Goal: Information Seeking & Learning: Learn about a topic

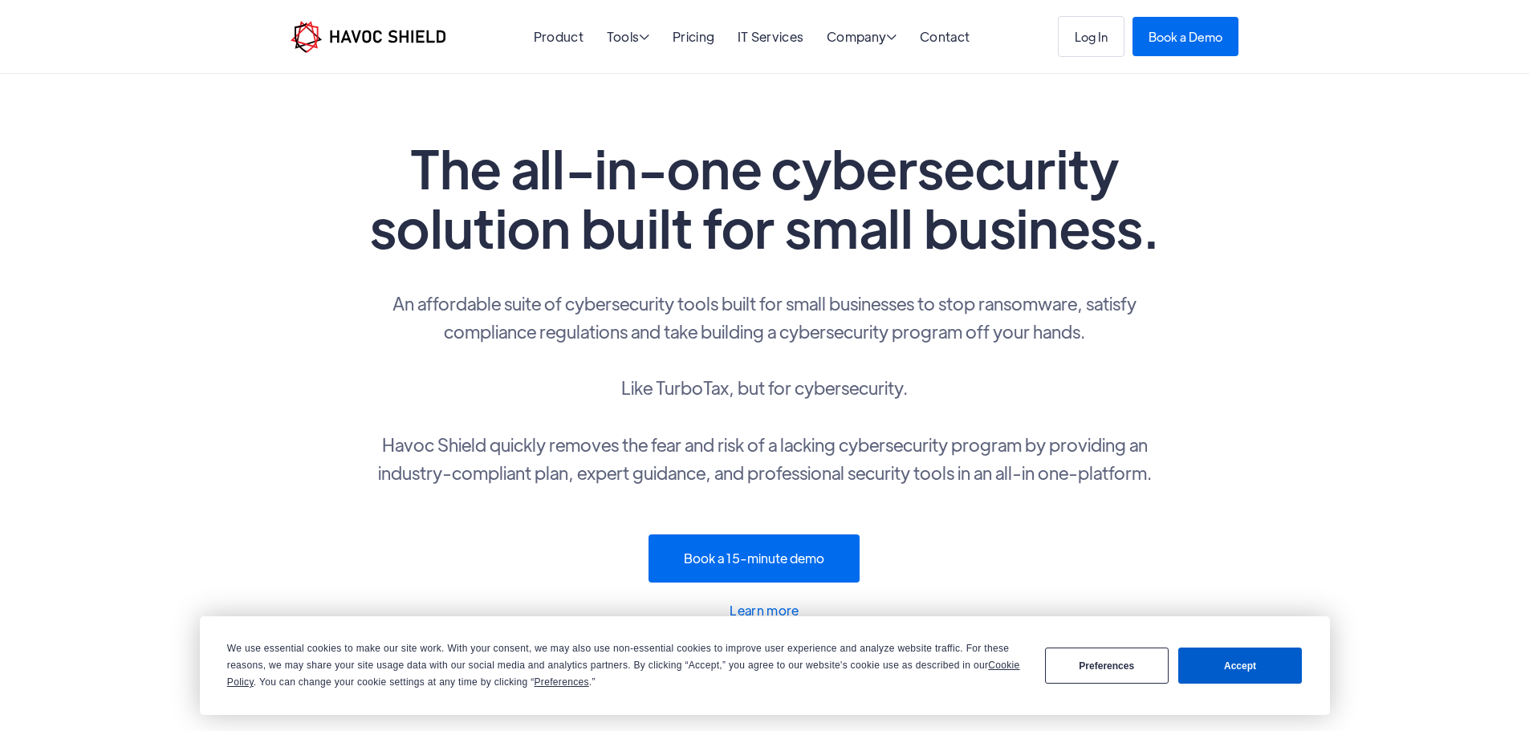
click at [1151, 153] on h1 "The all-in-one cybersecurity solution built for small business." at bounding box center [765, 197] width 803 height 119
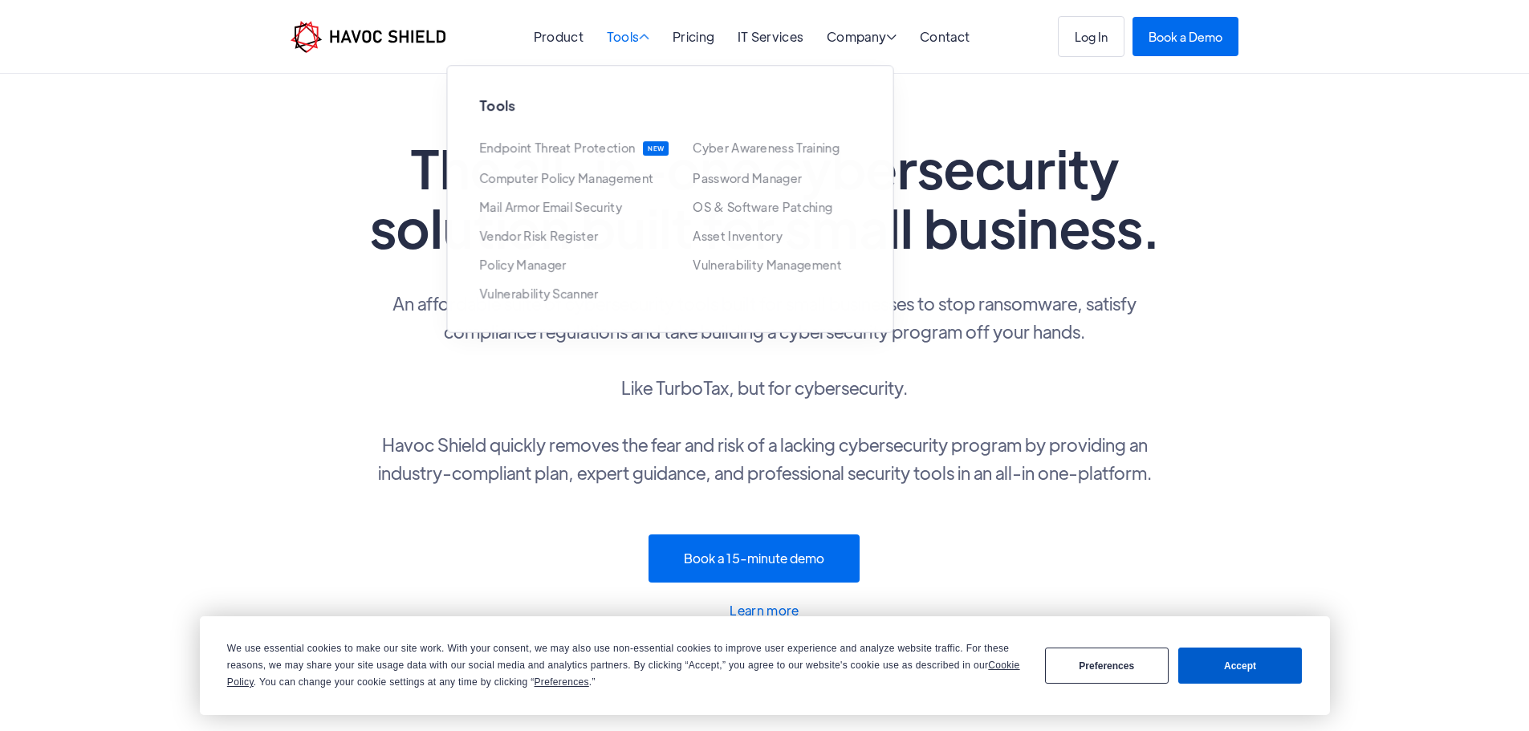
click at [636, 43] on div "Tools " at bounding box center [628, 38] width 43 height 15
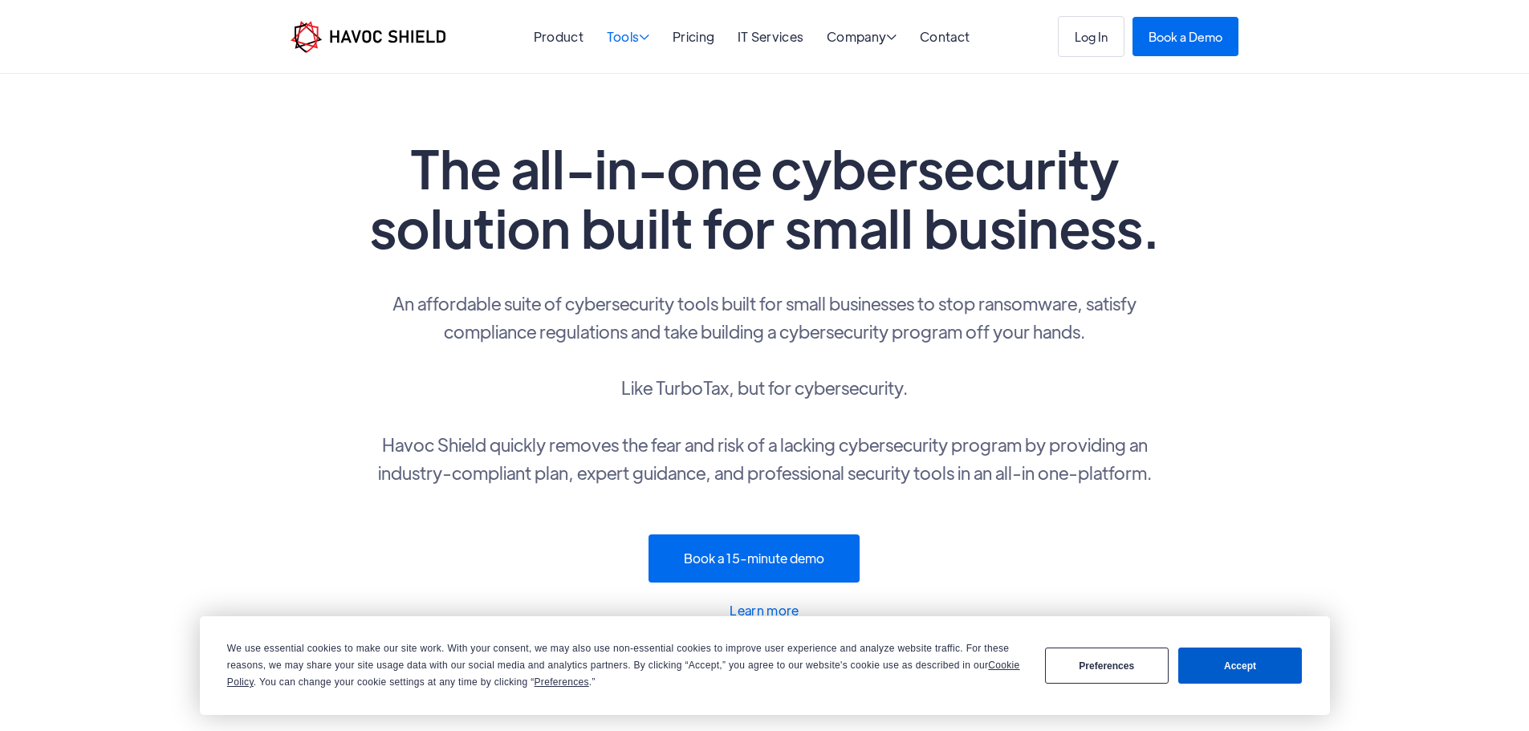
click at [636, 43] on div "Tools " at bounding box center [628, 38] width 43 height 15
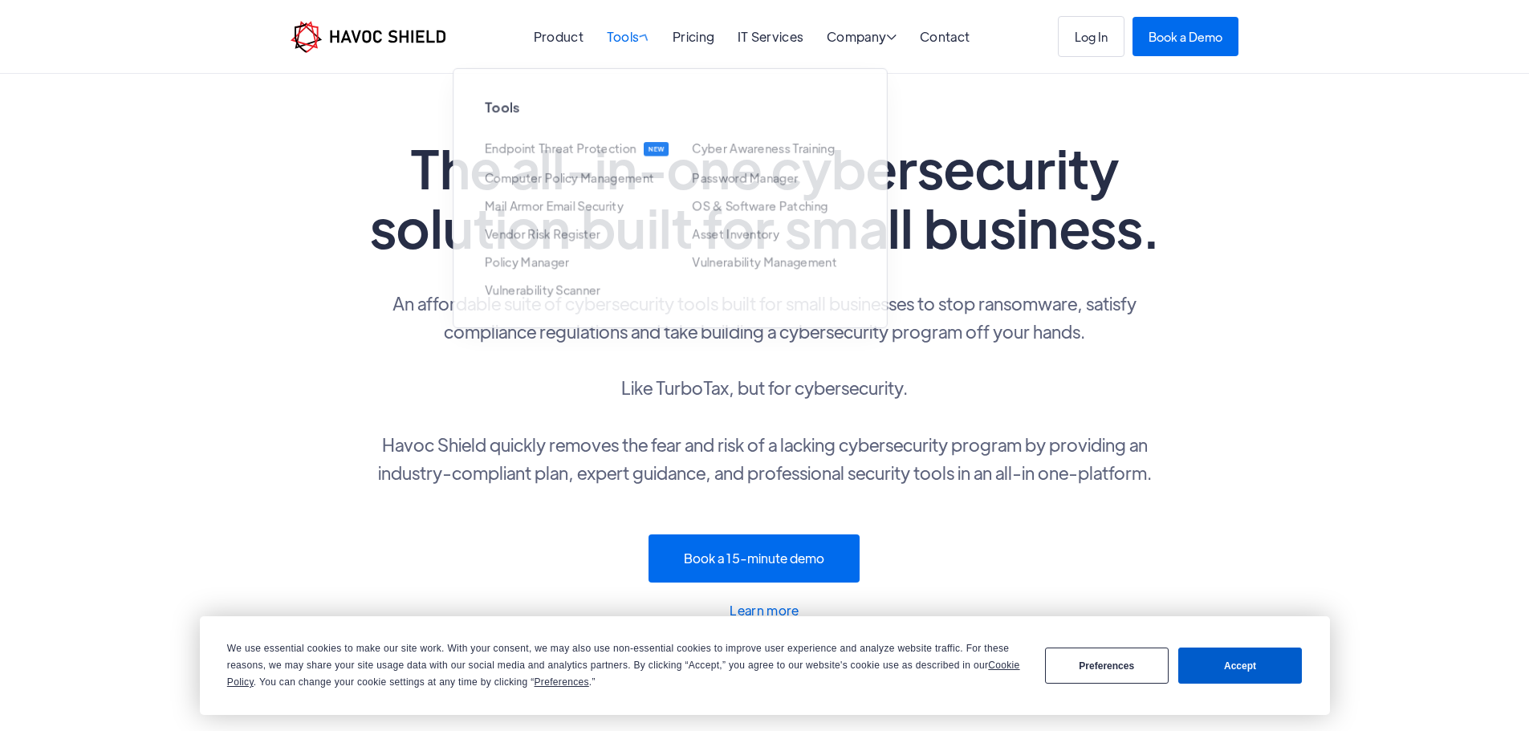
click at [641, 42] on span "" at bounding box center [644, 36] width 15 height 16
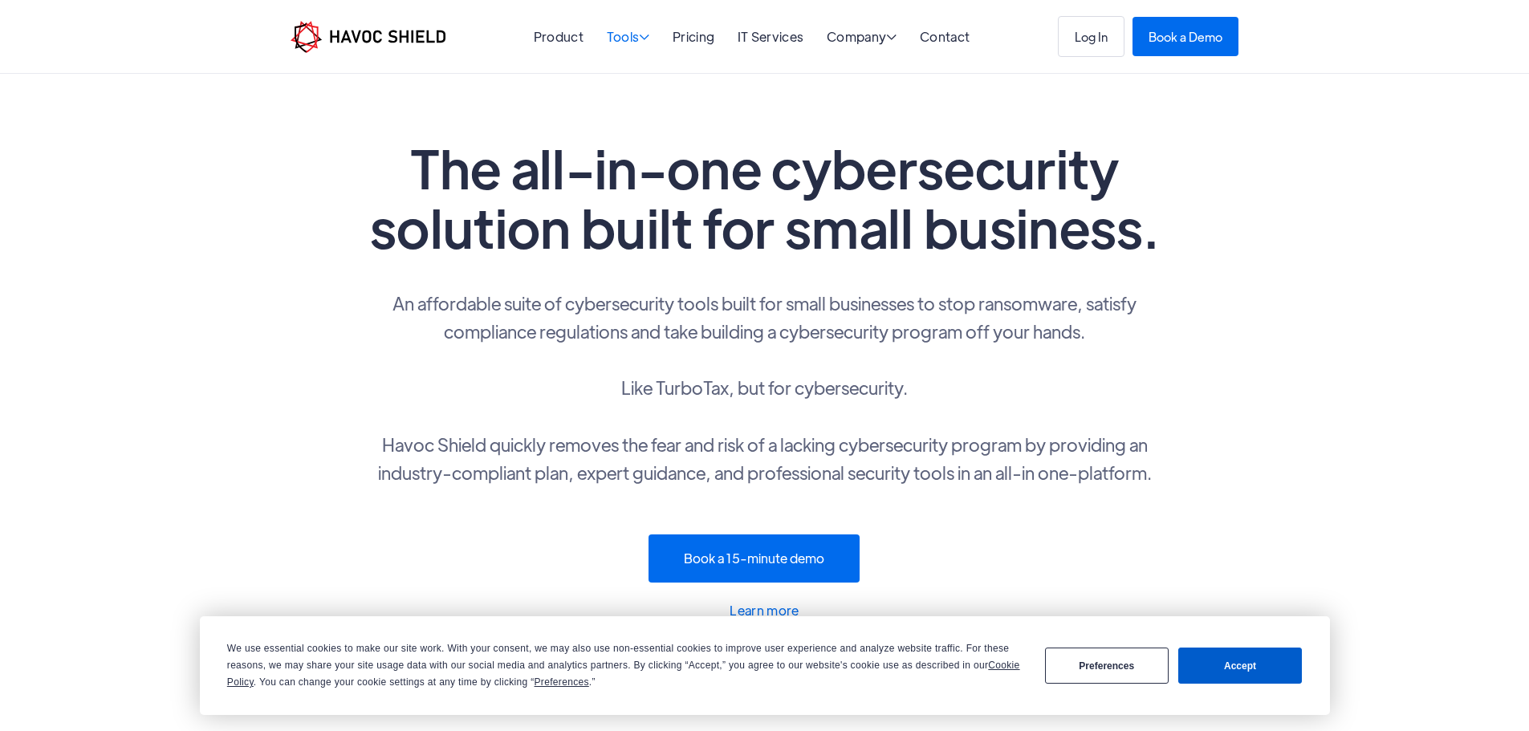
click at [641, 42] on span "" at bounding box center [644, 37] width 10 height 13
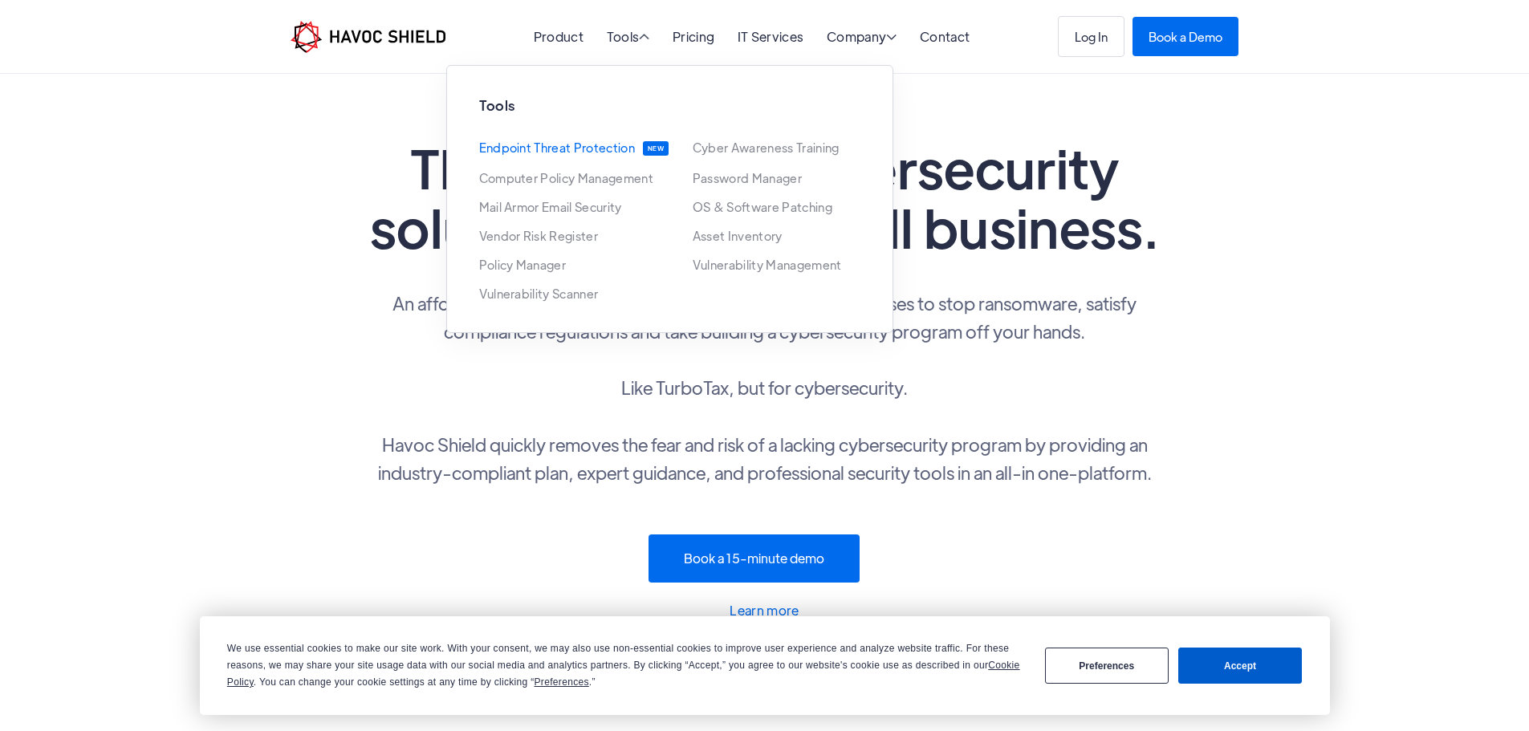
click at [615, 146] on link "Endpoint Threat Protection" at bounding box center [557, 148] width 156 height 14
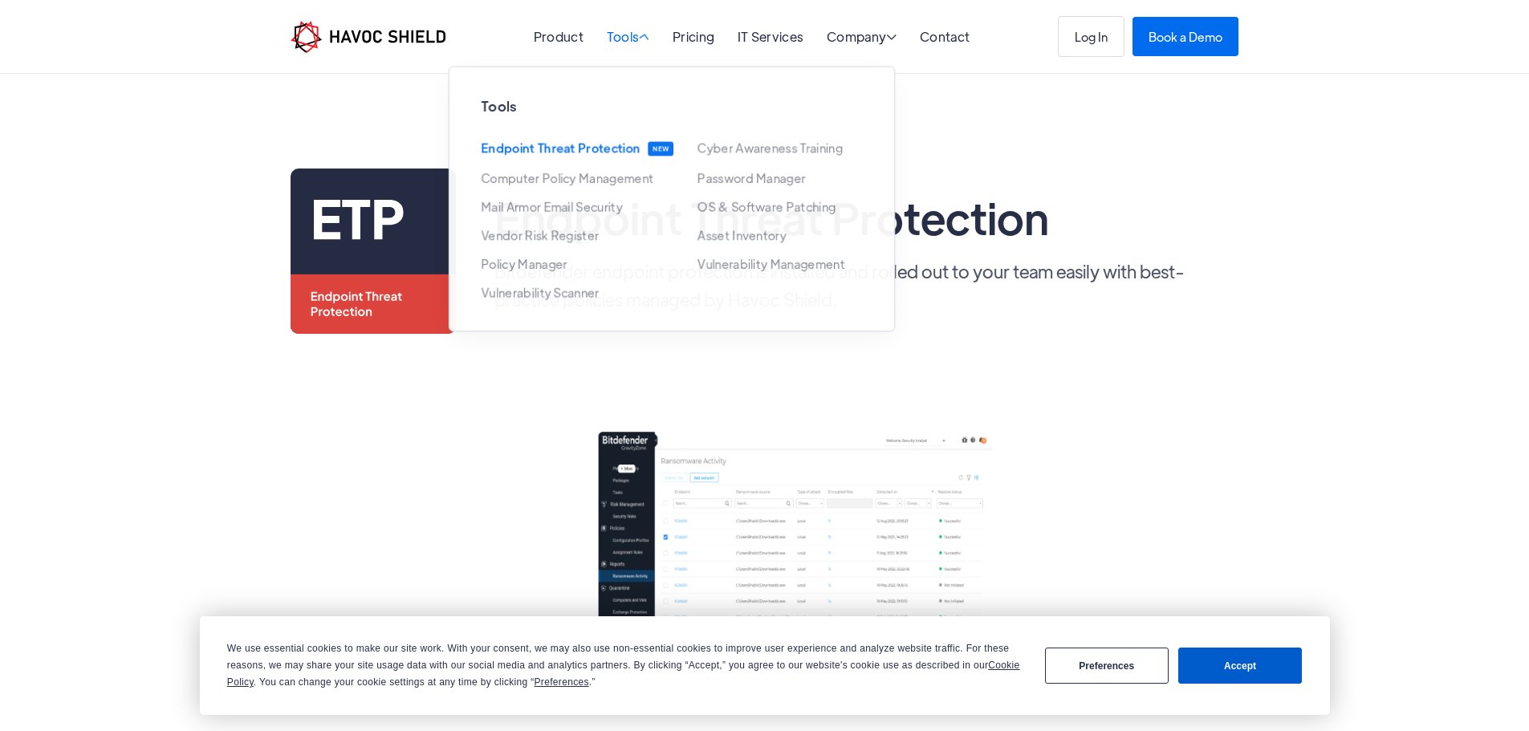
click at [634, 35] on div "Tools " at bounding box center [628, 38] width 43 height 15
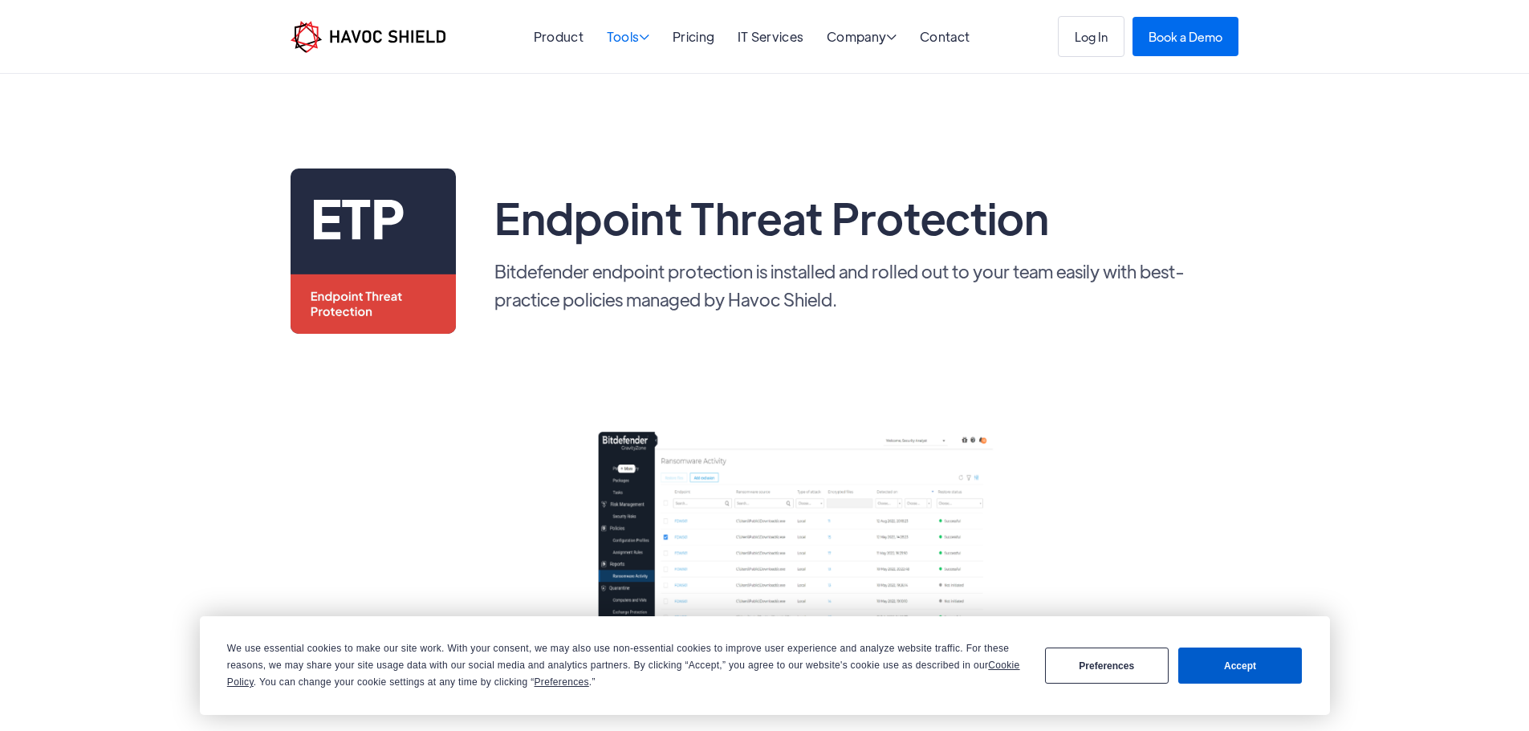
click at [634, 35] on div "Tools " at bounding box center [628, 38] width 43 height 15
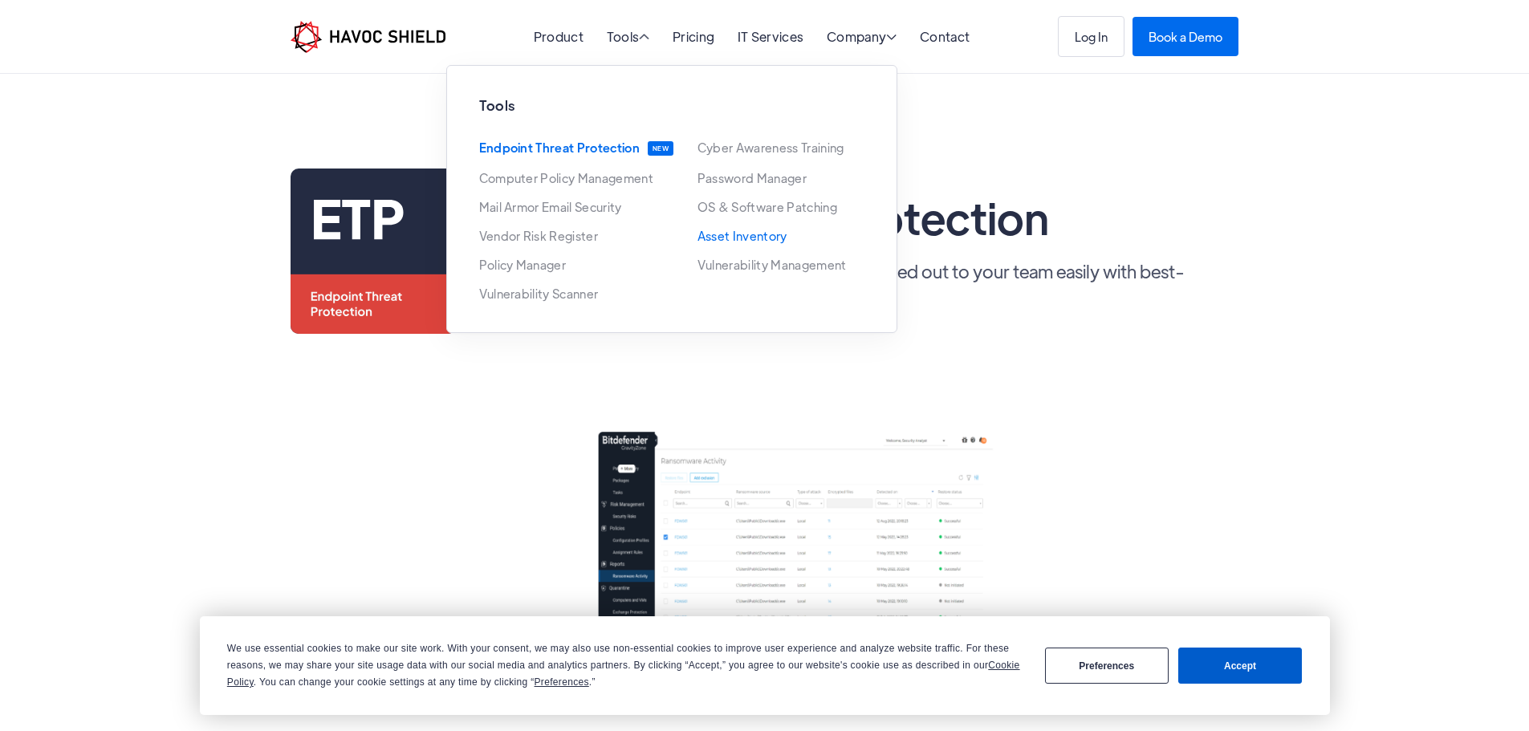
click at [747, 241] on link "Asset Inventory" at bounding box center [743, 236] width 90 height 13
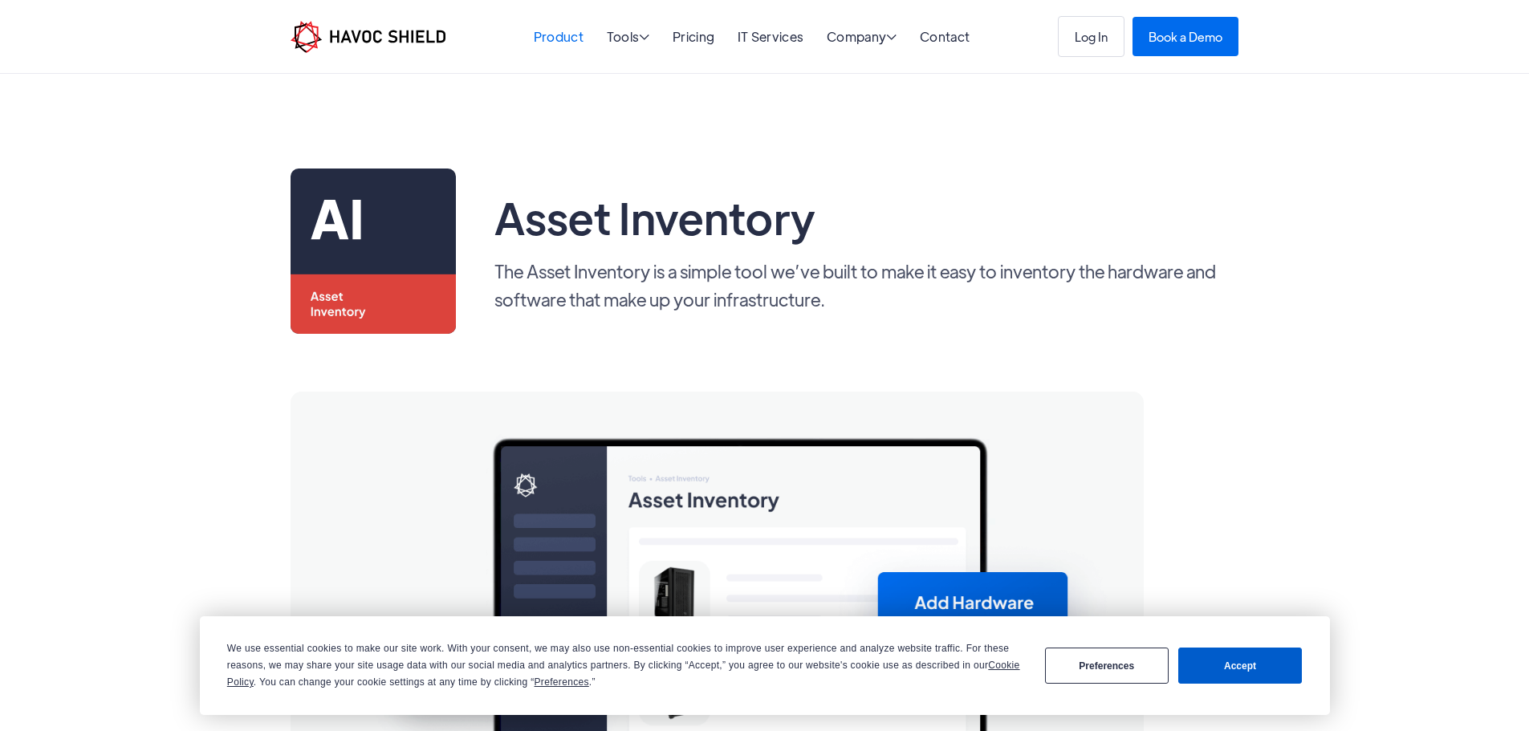
click at [540, 32] on link "Product" at bounding box center [559, 36] width 50 height 17
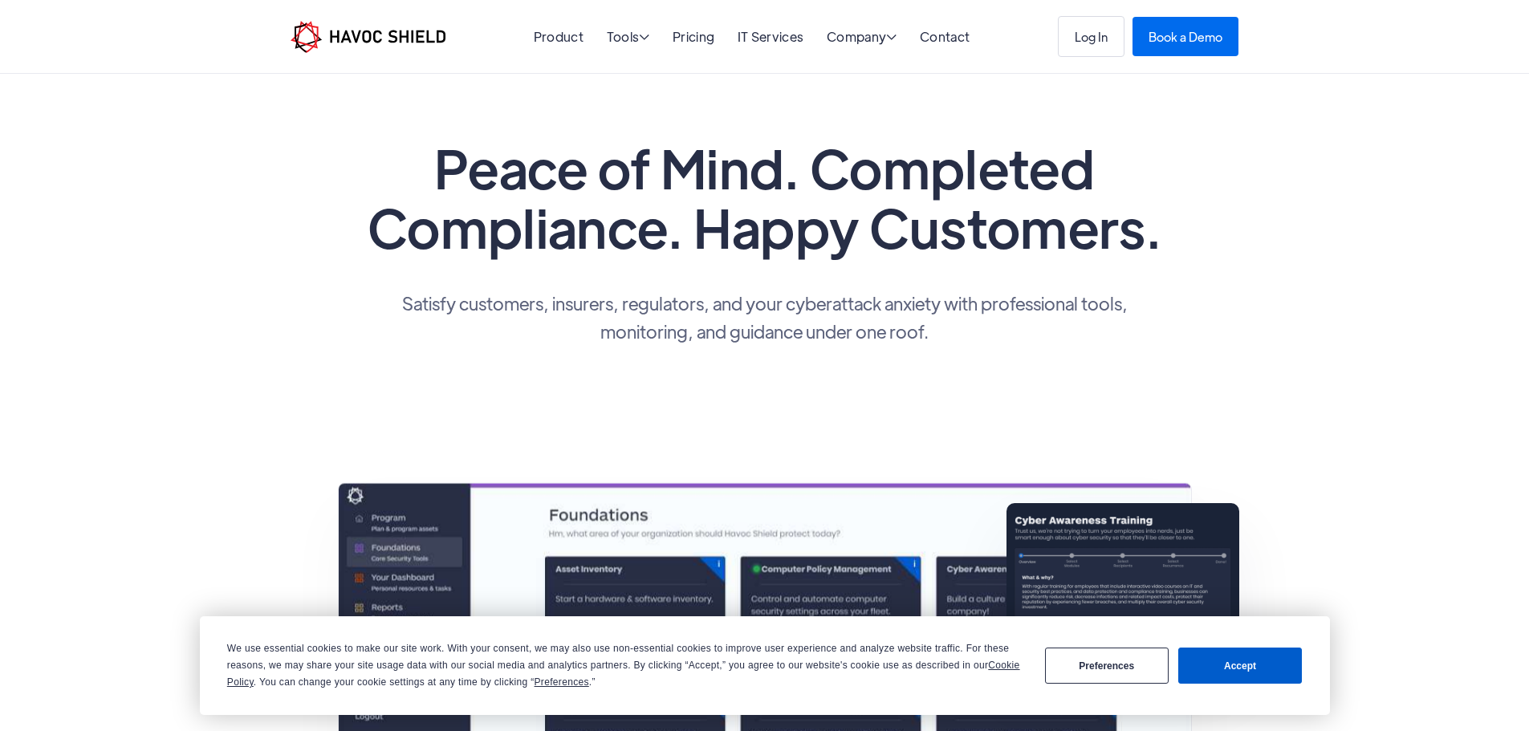
click at [934, 252] on h1 "Peace of Mind. Completed Compliance. Happy Customers." at bounding box center [765, 197] width 803 height 119
